Goal: Transaction & Acquisition: Download file/media

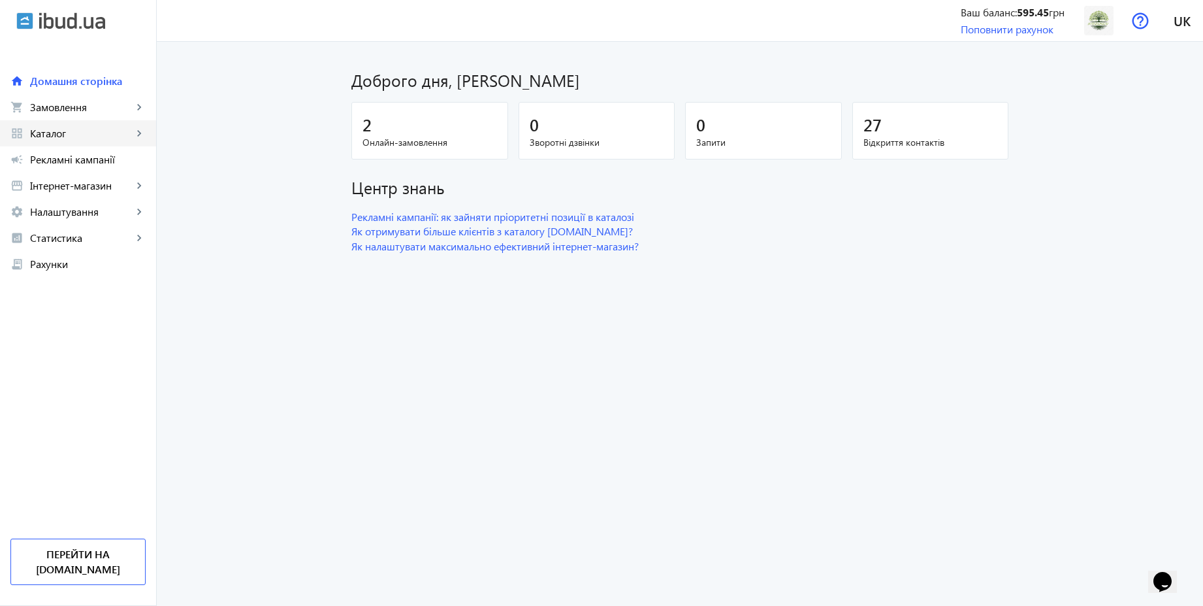
click at [63, 137] on span "Каталог" at bounding box center [81, 133] width 103 height 13
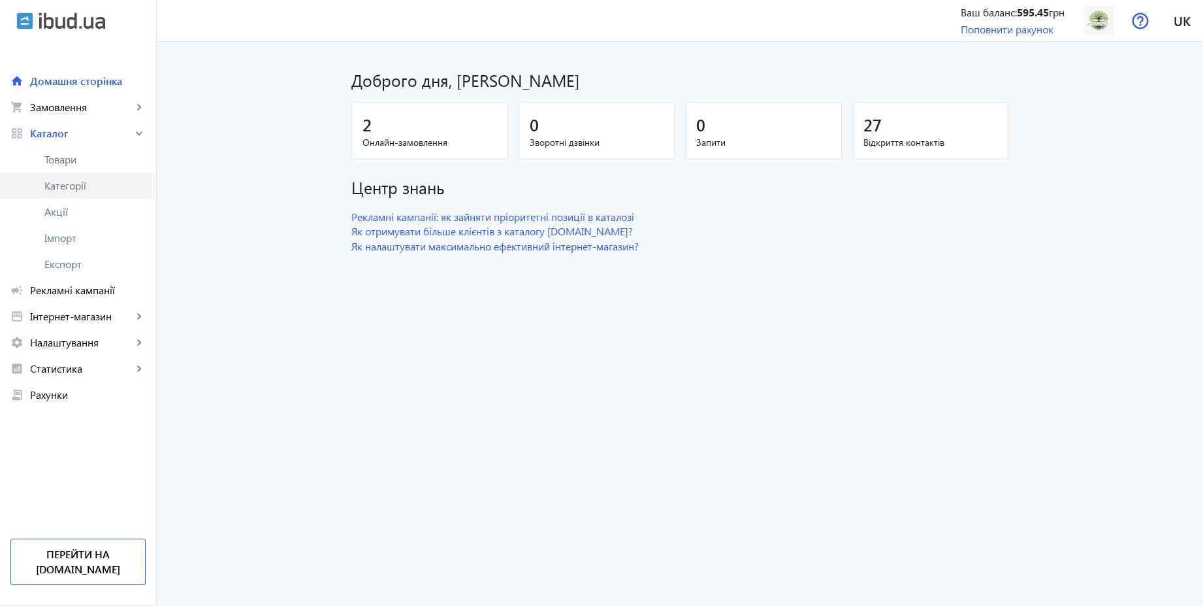
click at [65, 176] on link "Категорії" at bounding box center [78, 185] width 156 height 26
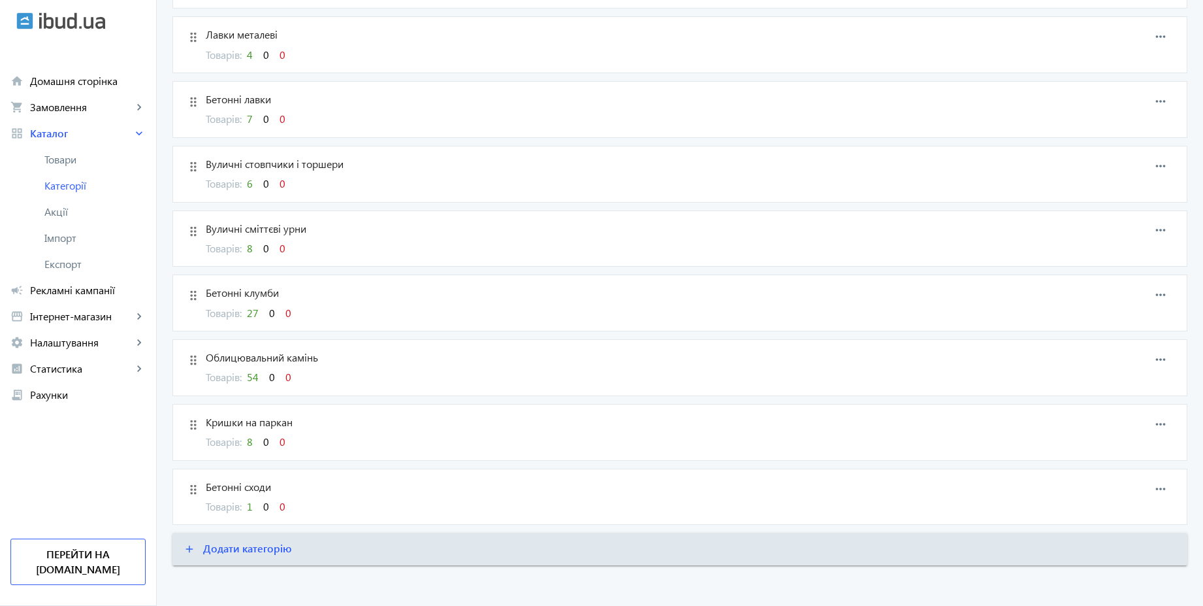
scroll to position [742, 0]
click at [248, 245] on span "8" at bounding box center [250, 244] width 6 height 14
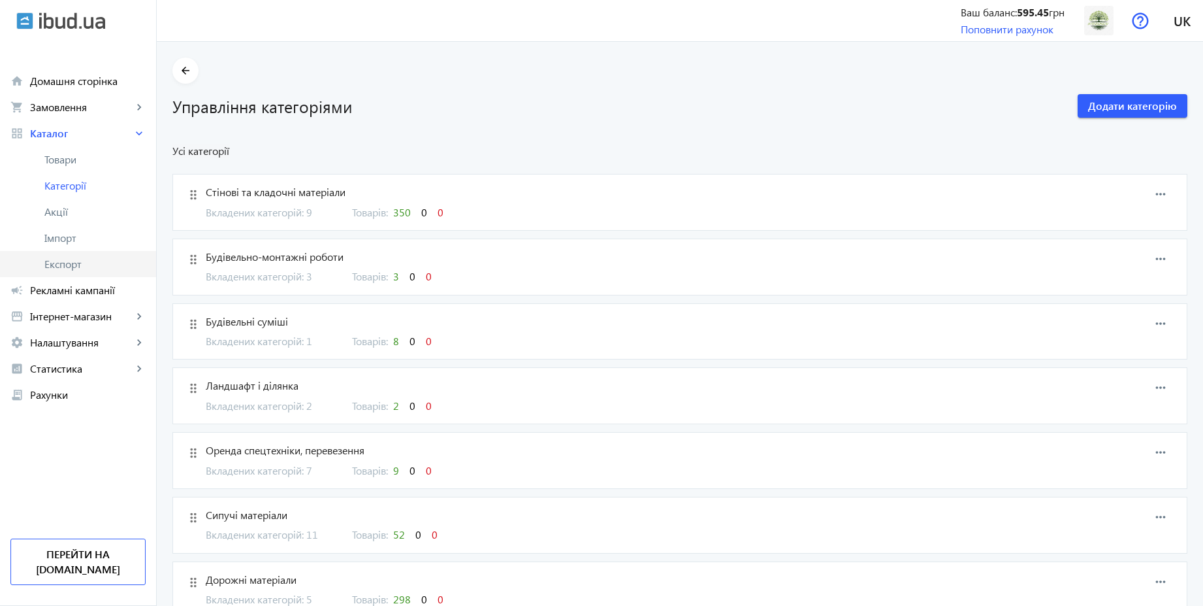
click at [65, 268] on span "Експорт" at bounding box center [94, 263] width 101 height 13
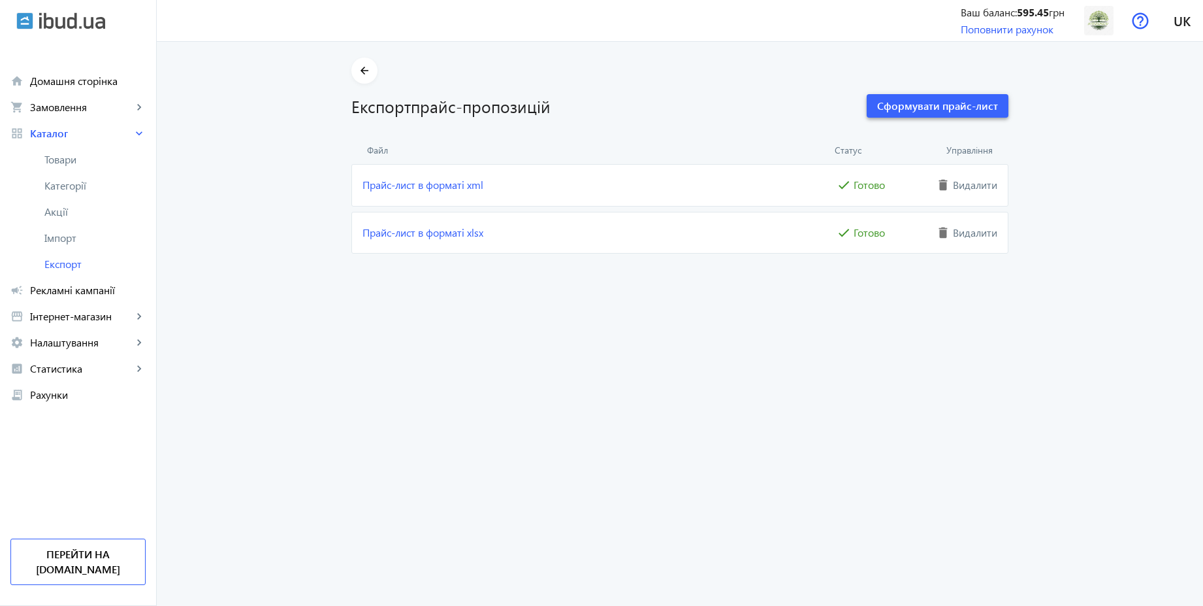
click at [965, 104] on span "Сформувати прайс-лист" at bounding box center [937, 106] width 121 height 14
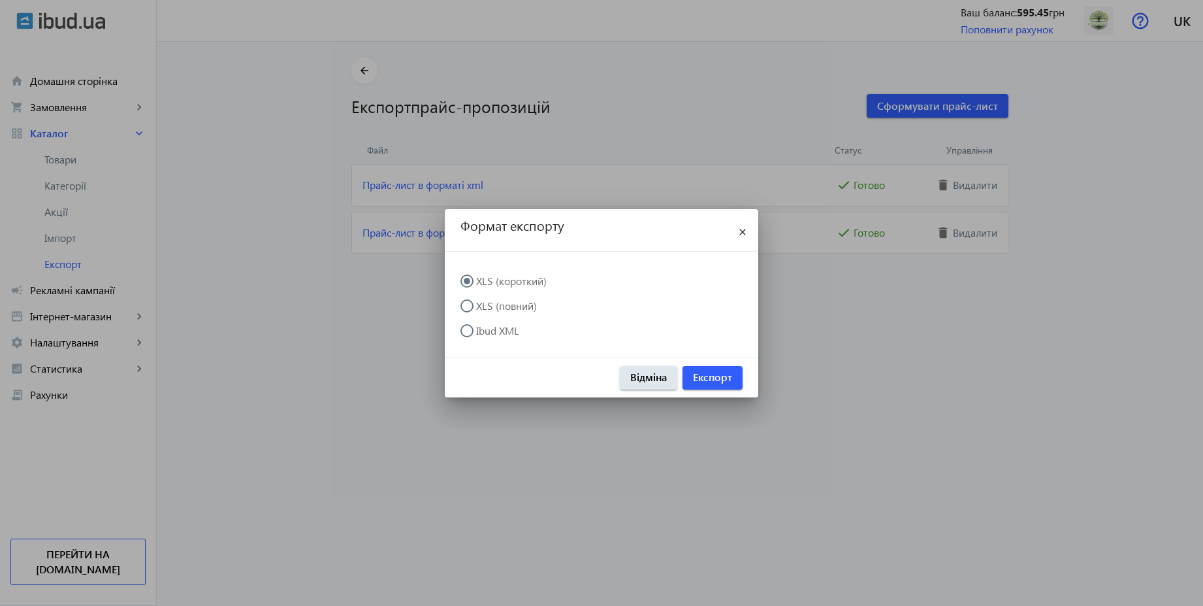
click at [525, 309] on label "XLS (повний)" at bounding box center [505, 305] width 63 height 10
click at [487, 309] on input "XLS (повний)" at bounding box center [474, 312] width 26 height 26
radio input "true"
click at [730, 383] on span "Експорт" at bounding box center [712, 377] width 39 height 14
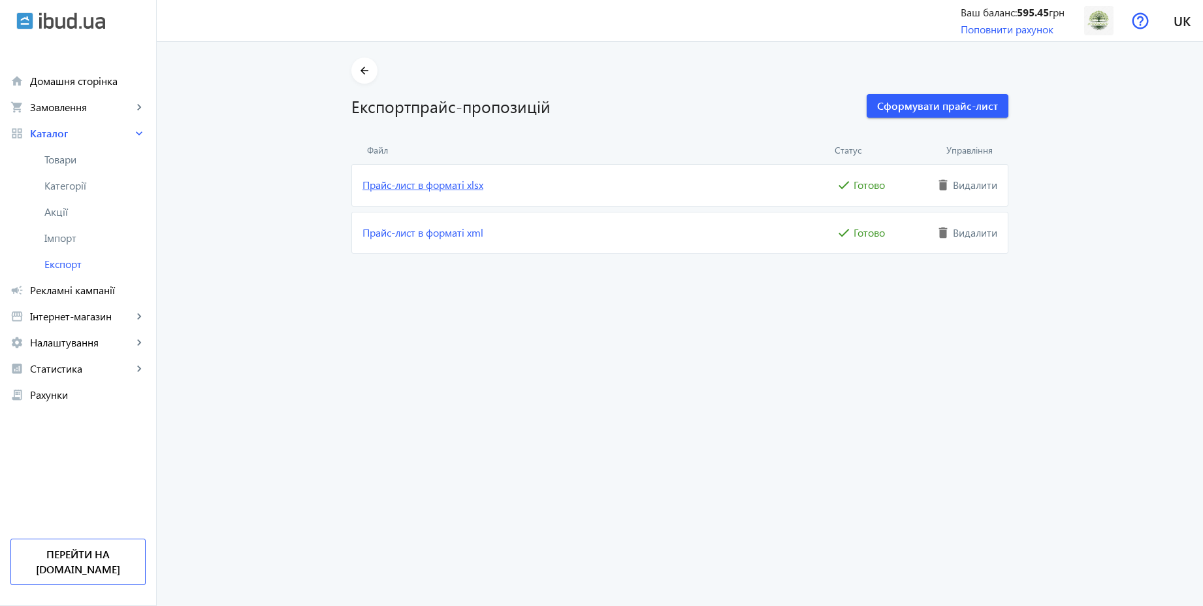
click at [470, 184] on link "Прайс-лист в форматі xlsx" at bounding box center [599, 185] width 472 height 14
click at [1098, 28] on img at bounding box center [1098, 20] width 29 height 29
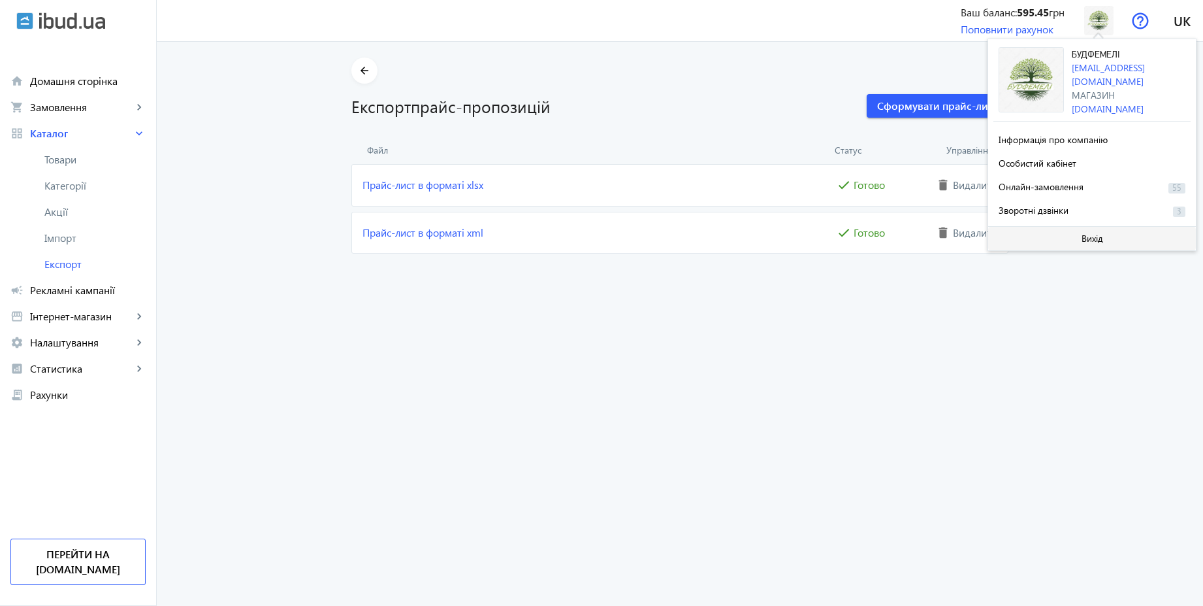
click at [1092, 237] on span "Вихід" at bounding box center [1093, 238] width 22 height 10
